Goal: Information Seeking & Learning: Learn about a topic

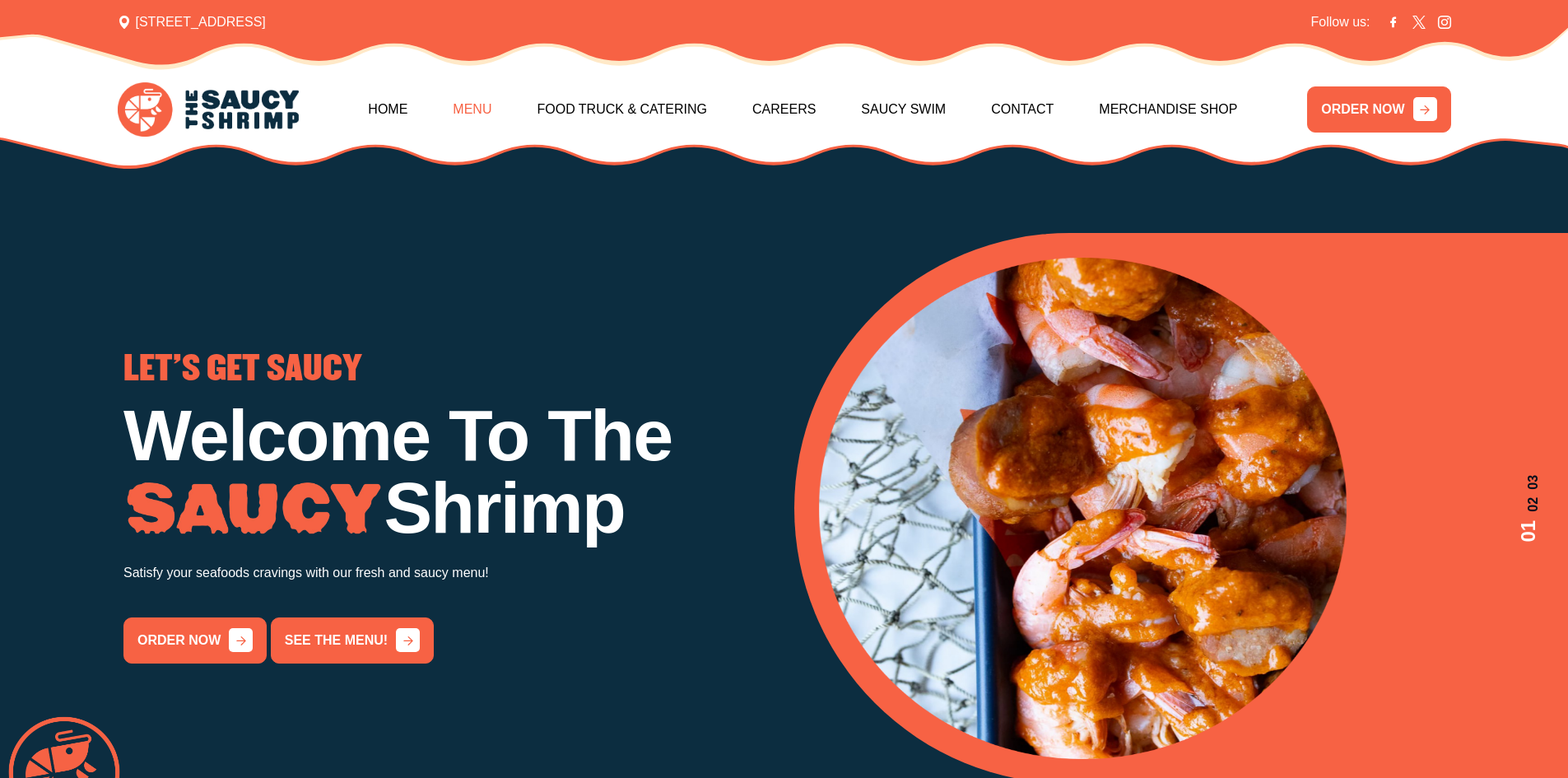
click at [491, 107] on link "Menu" at bounding box center [472, 109] width 39 height 71
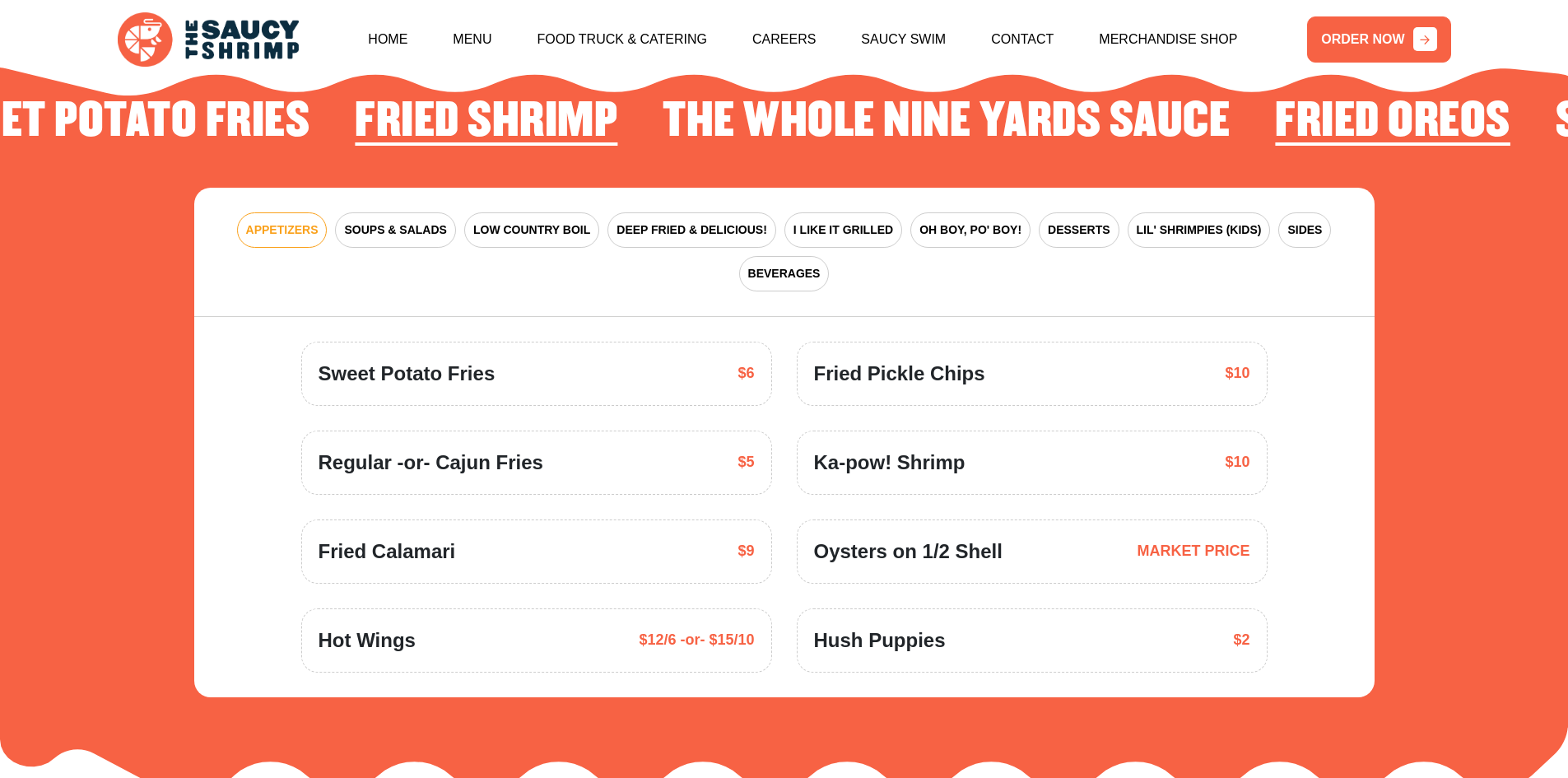
scroll to position [2419, 0]
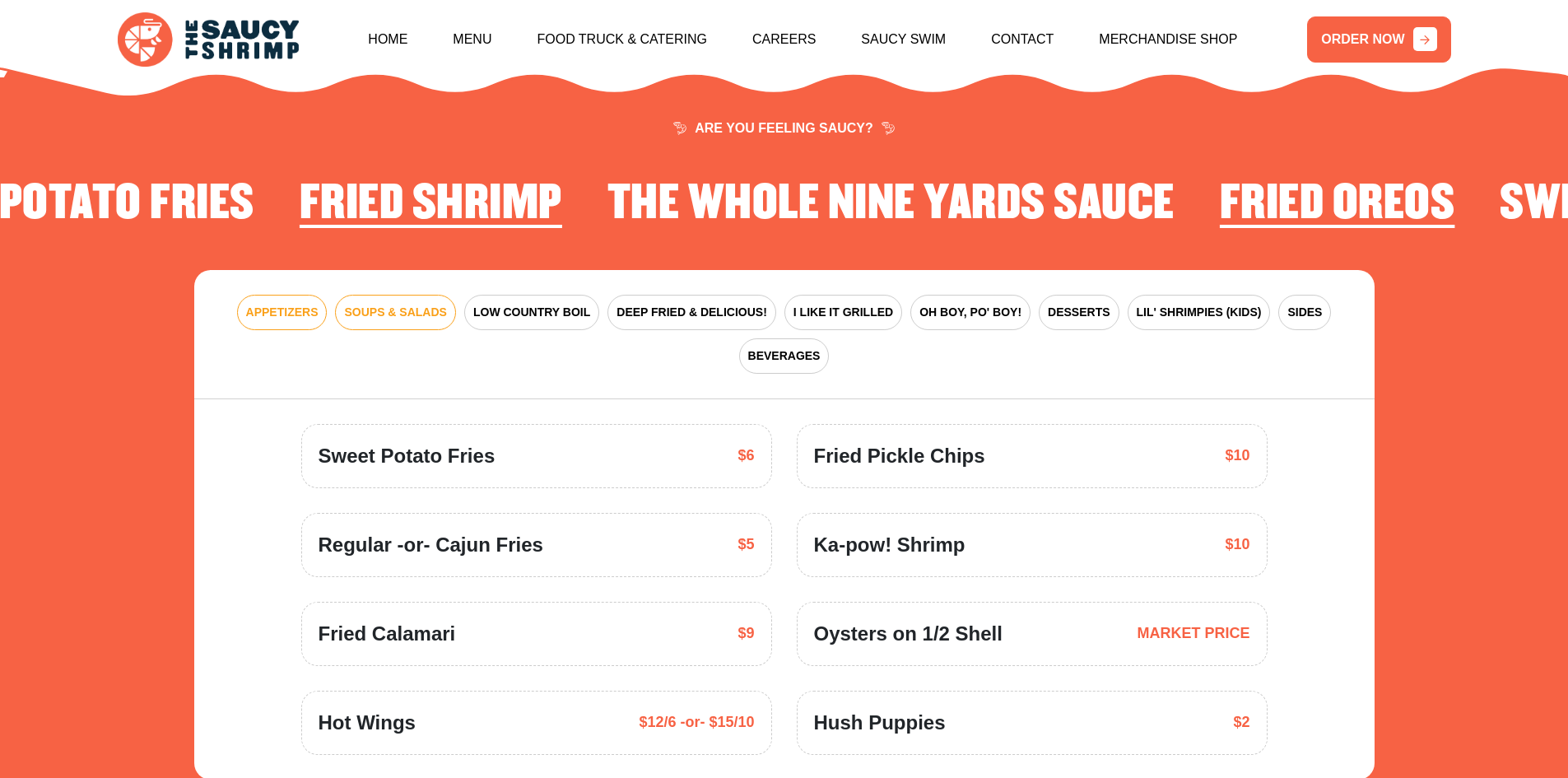
click at [398, 303] on span "SOUPS & SALADS" at bounding box center [395, 312] width 102 height 17
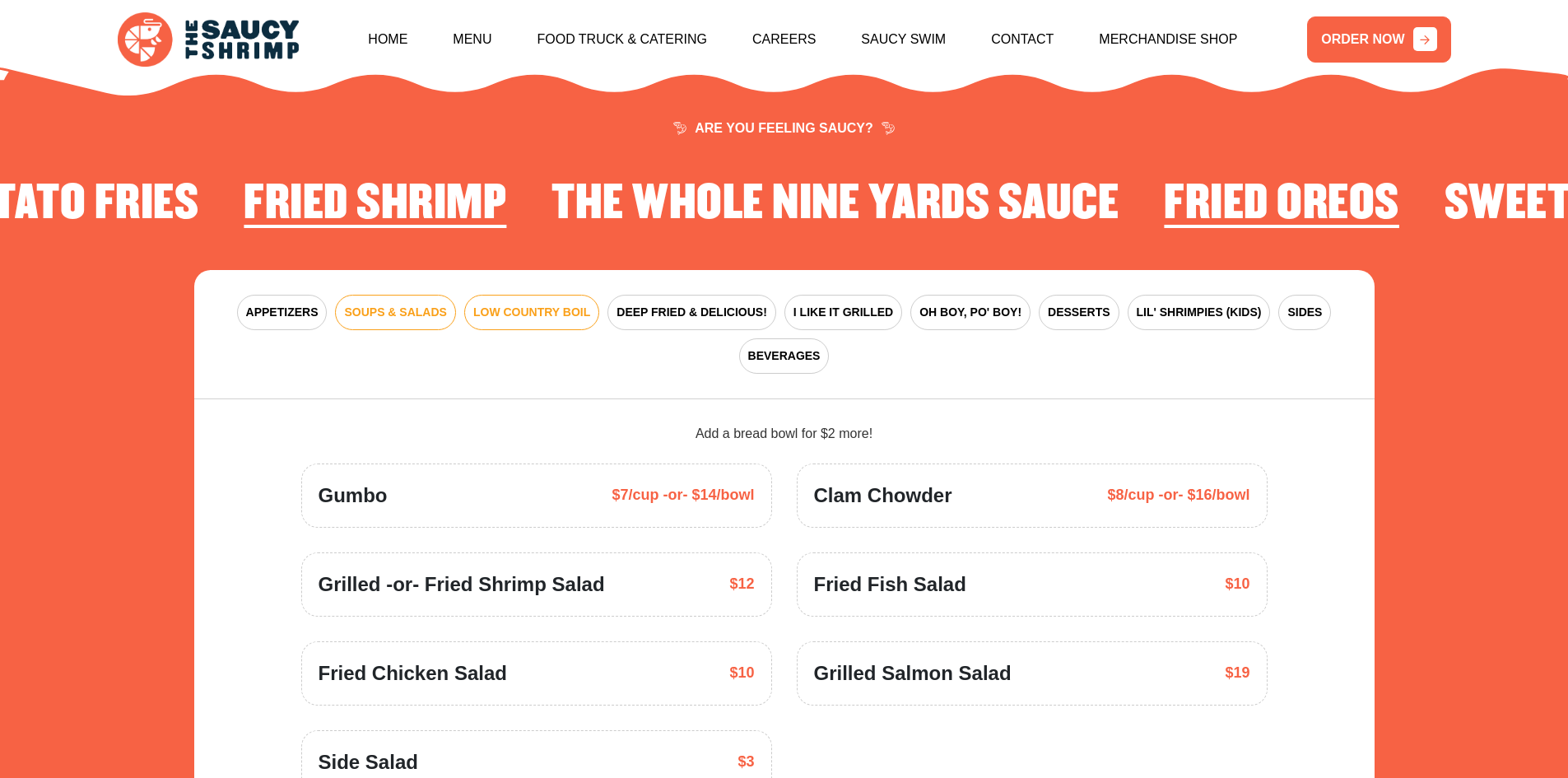
click at [553, 303] on span "LOW COUNTRY BOIL" at bounding box center [531, 312] width 117 height 17
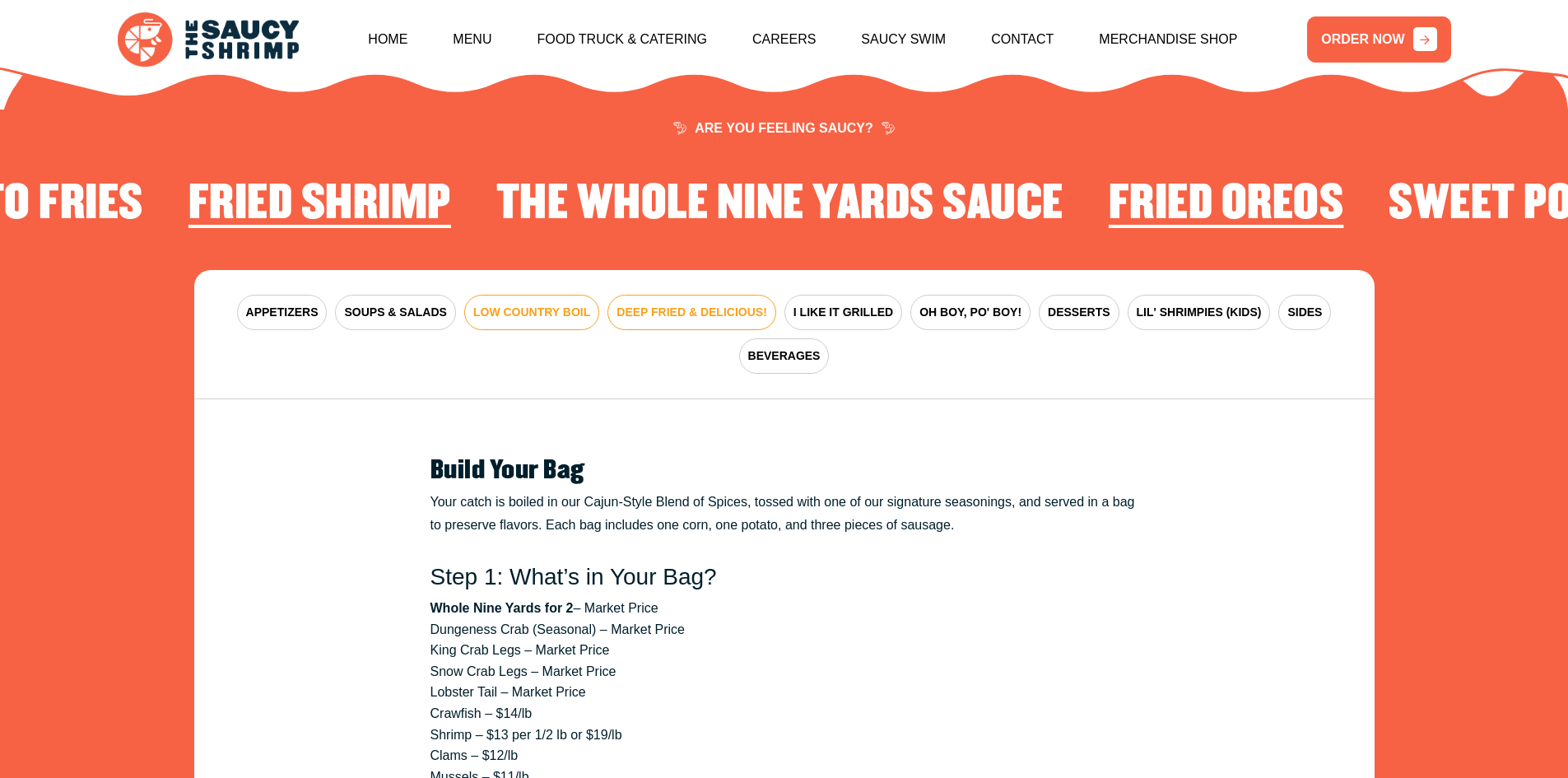
click at [712, 295] on button "DEEP FRIED & DELICIOUS!" at bounding box center [692, 312] width 169 height 36
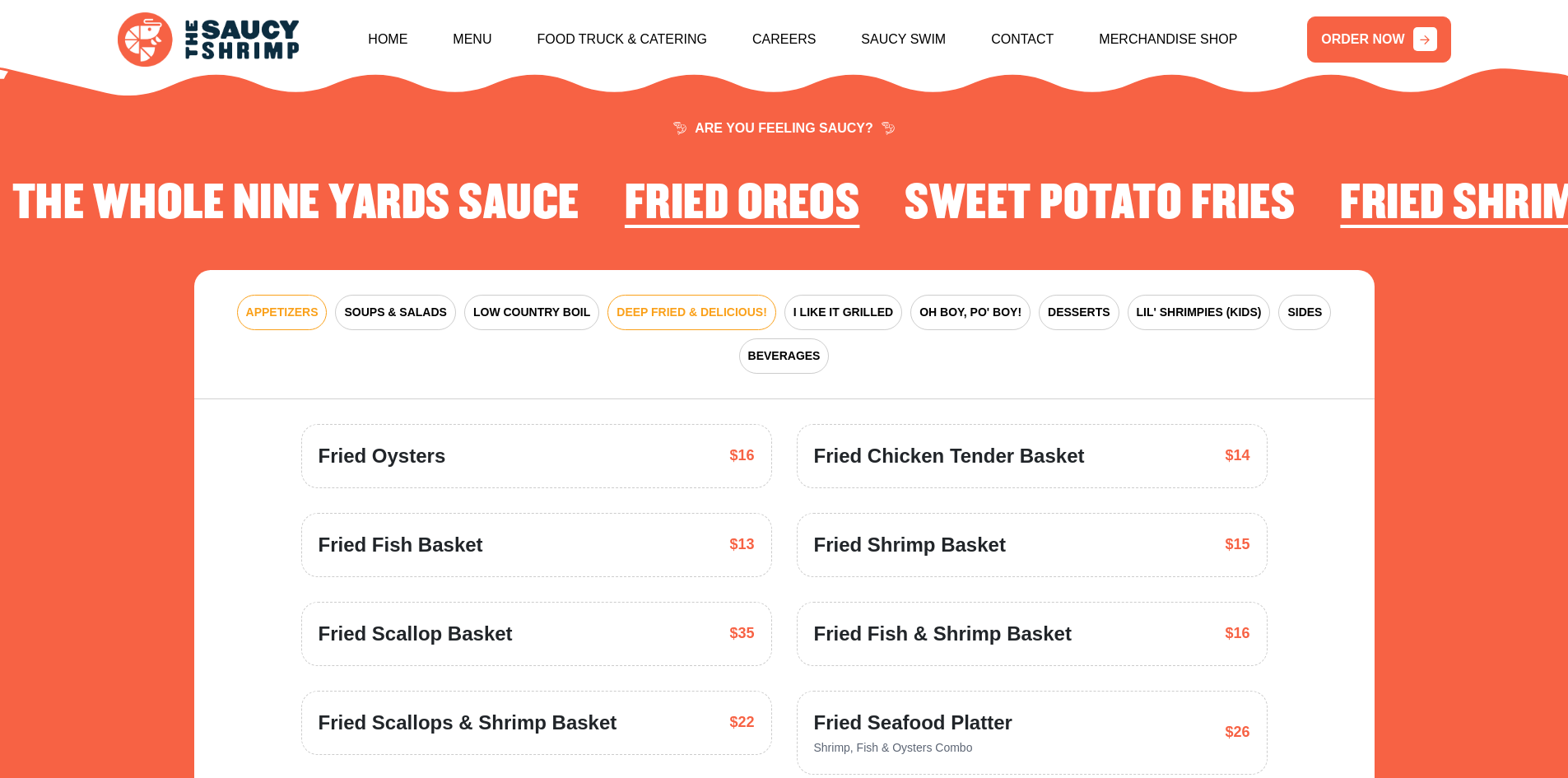
click at [291, 303] on span "APPETIZERS" at bounding box center [282, 312] width 72 height 17
